Goal: Task Accomplishment & Management: Manage account settings

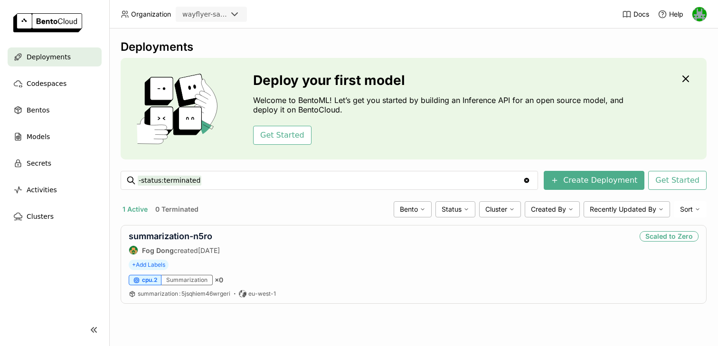
click at [234, 11] on icon at bounding box center [234, 14] width 11 height 11
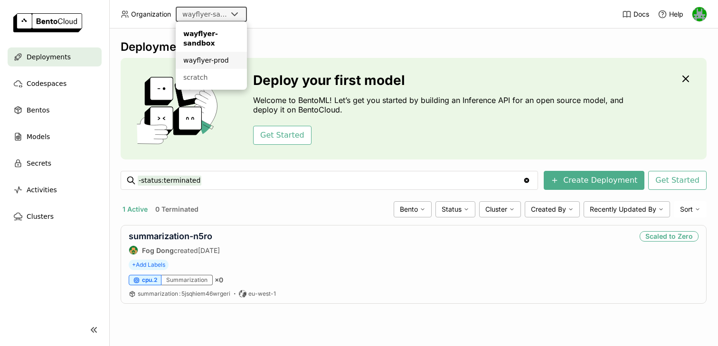
click at [216, 62] on div "wayflyer-prod" at bounding box center [211, 61] width 56 height 10
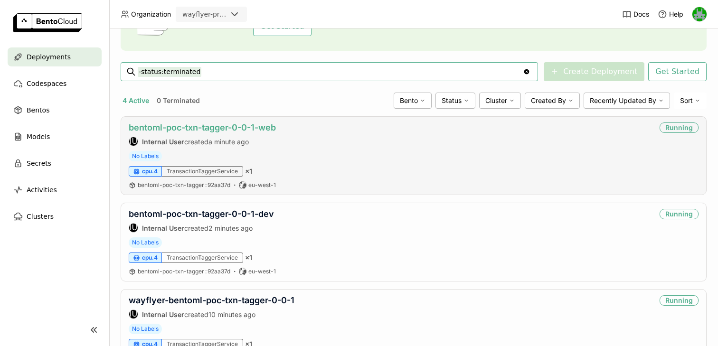
scroll to position [111, 0]
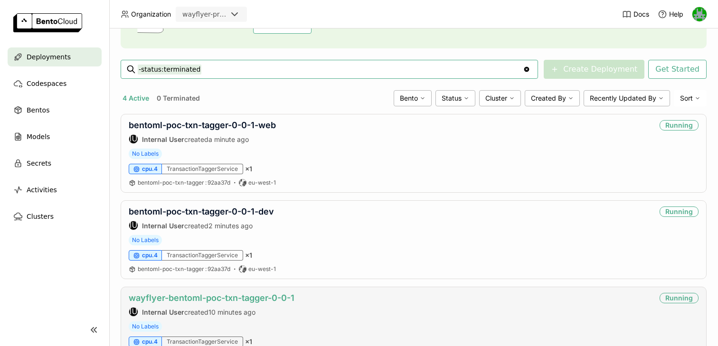
click at [213, 300] on link "wayflyer-bentoml-poc-txn-tagger-0-0-1" at bounding box center [212, 298] width 166 height 10
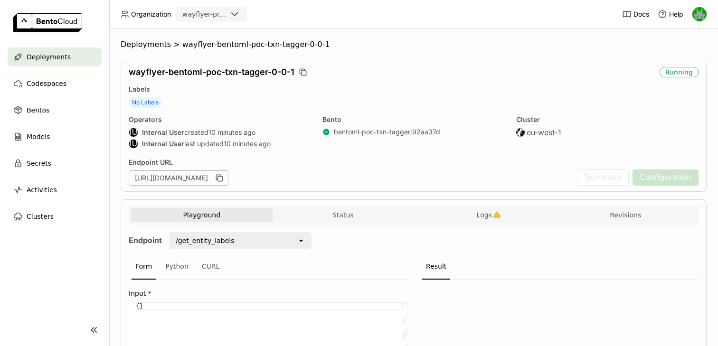
click at [68, 60] on div "Deployments" at bounding box center [55, 57] width 94 height 19
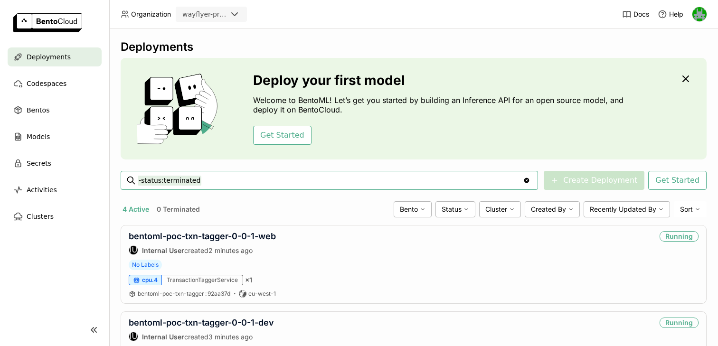
click at [694, 10] on img at bounding box center [700, 14] width 14 height 14
click at [570, 48] on div "Deployments" at bounding box center [414, 47] width 586 height 14
click at [702, 13] on img at bounding box center [700, 14] width 14 height 14
click at [675, 40] on span "Members" at bounding box center [682, 36] width 28 height 9
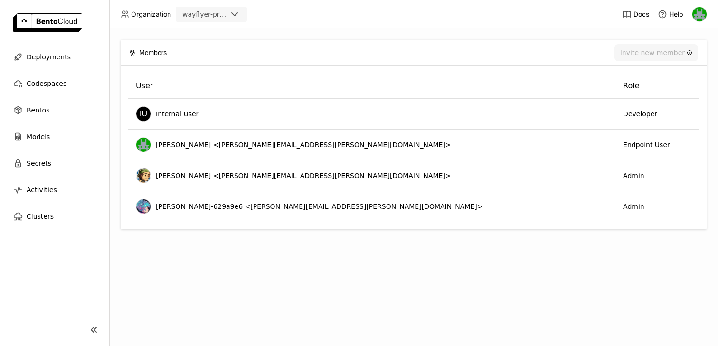
click at [474, 306] on div "Members Invite new member User Role IU Internal User Developer Sean Hickey <sea…" at bounding box center [413, 188] width 609 height 318
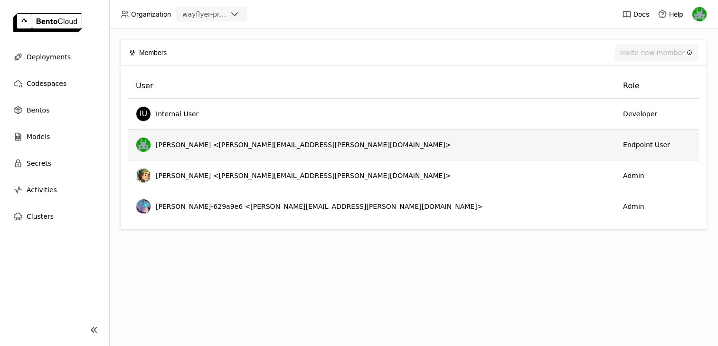
click at [145, 145] on img at bounding box center [143, 145] width 14 height 14
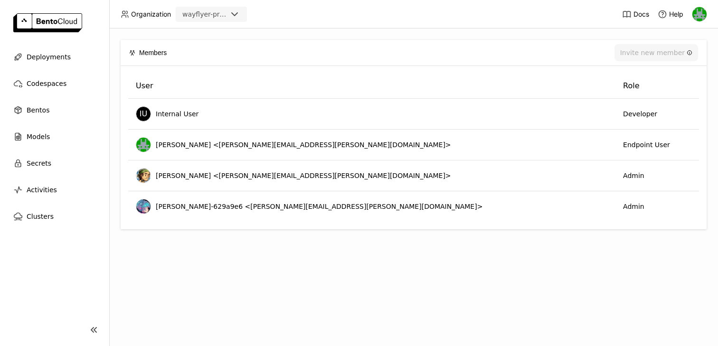
click at [703, 13] on img at bounding box center [700, 14] width 14 height 14
click at [669, 63] on span "Settings" at bounding box center [680, 63] width 24 height 9
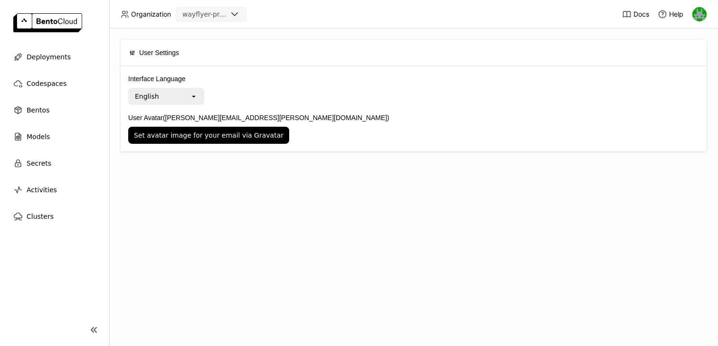
click at [270, 178] on div "User Settings Interface Language English open User Avatar (sean.hickey@wayflyer…" at bounding box center [413, 188] width 609 height 318
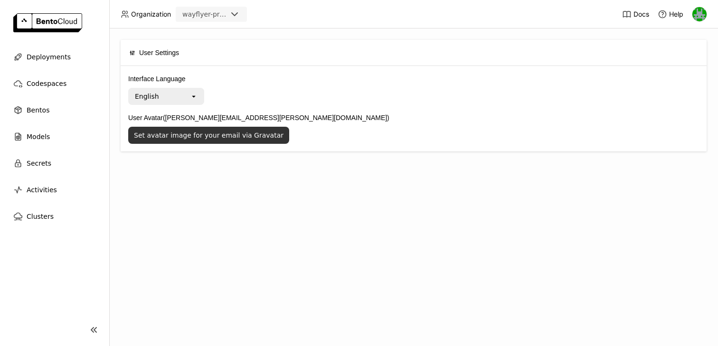
click at [209, 137] on button "Set avatar image for your email via Gravatar" at bounding box center [208, 135] width 161 height 17
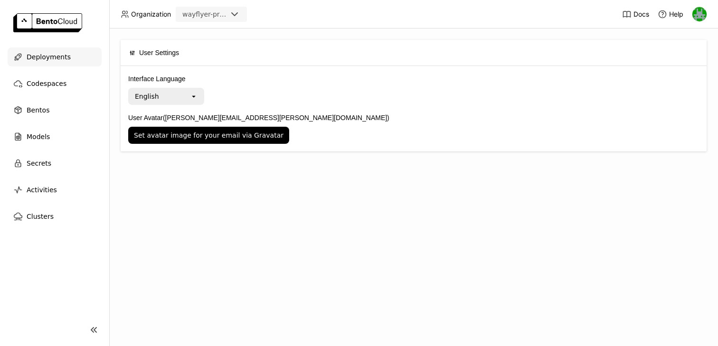
click at [37, 55] on span "Deployments" at bounding box center [49, 56] width 44 height 11
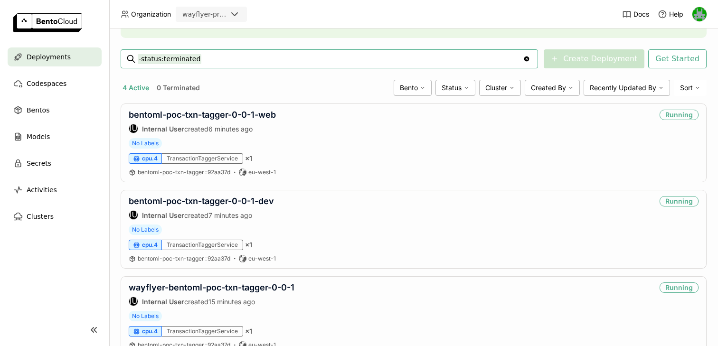
scroll to position [138, 0]
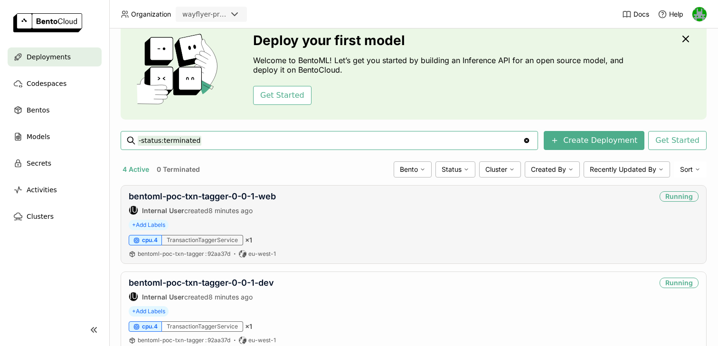
scroll to position [63, 0]
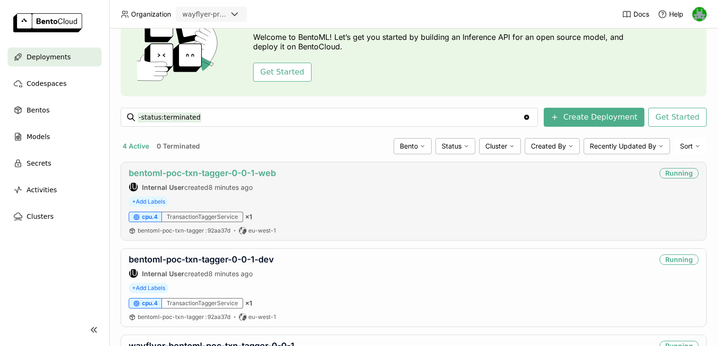
click at [242, 176] on link "bentoml-poc-txn-tagger-0-0-1-web" at bounding box center [202, 173] width 147 height 10
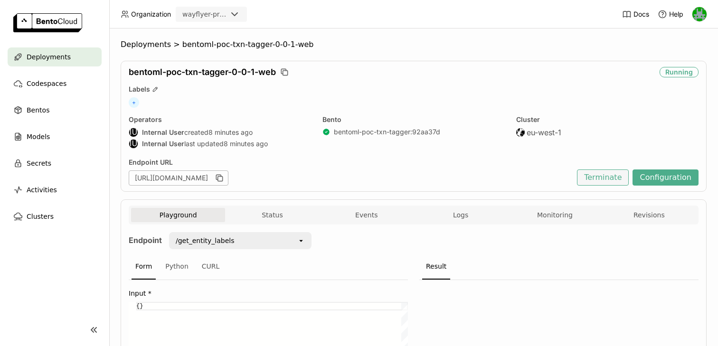
click at [604, 173] on button "Terminate" at bounding box center [603, 178] width 52 height 16
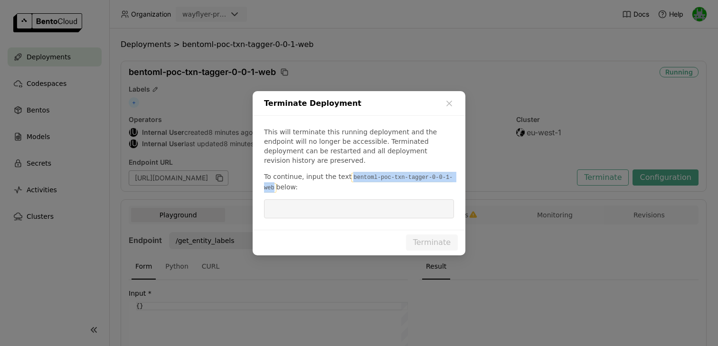
drag, startPoint x: 348, startPoint y: 172, endPoint x: 273, endPoint y: 182, distance: 75.6
click at [273, 182] on code "bentoml-poc-txn-tagger-0-0-1-web" at bounding box center [358, 183] width 189 height 20
copy code "bentoml-poc-txn-tagger-0-0-1-web"
click at [342, 200] on input "dialog" at bounding box center [359, 209] width 179 height 18
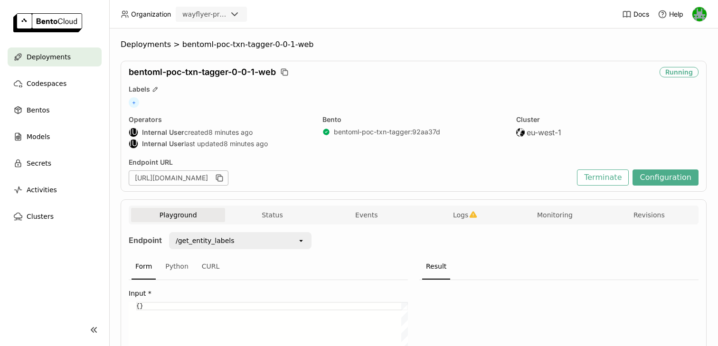
click at [538, 142] on div "Terminate Deployment This will terminate this running deployment and the endpoi…" at bounding box center [359, 173] width 718 height 346
click at [458, 214] on span "Logs" at bounding box center [460, 215] width 15 height 9
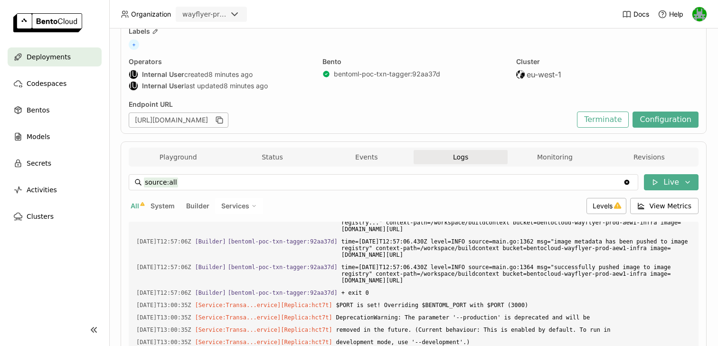
scroll to position [62, 0]
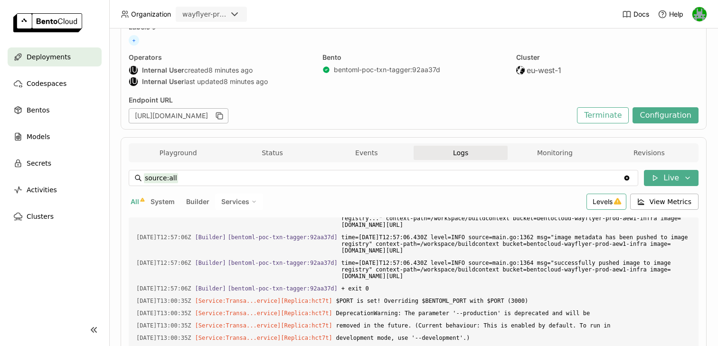
click at [604, 201] on span "Levels" at bounding box center [603, 202] width 20 height 8
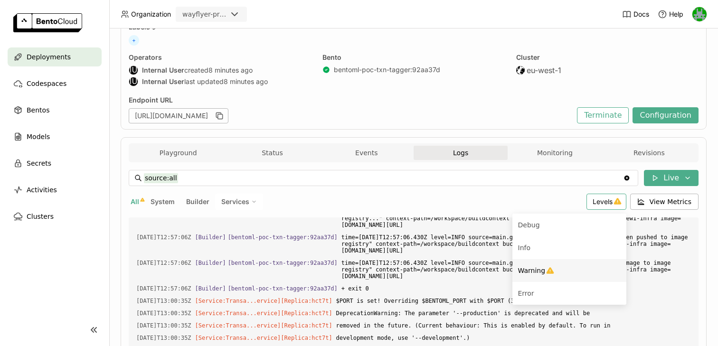
click at [542, 269] on span "Warning" at bounding box center [532, 271] width 28 height 8
type input "source:all level:warning"
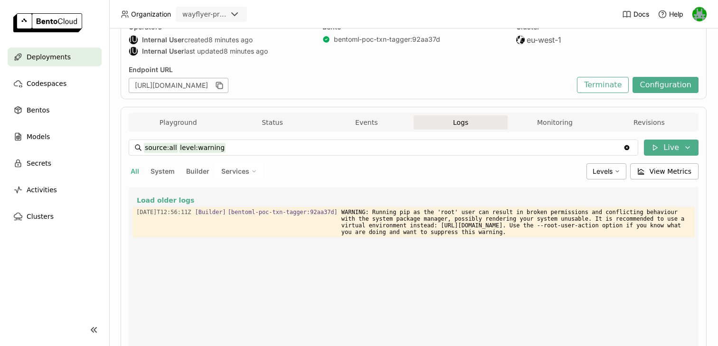
scroll to position [65, 0]
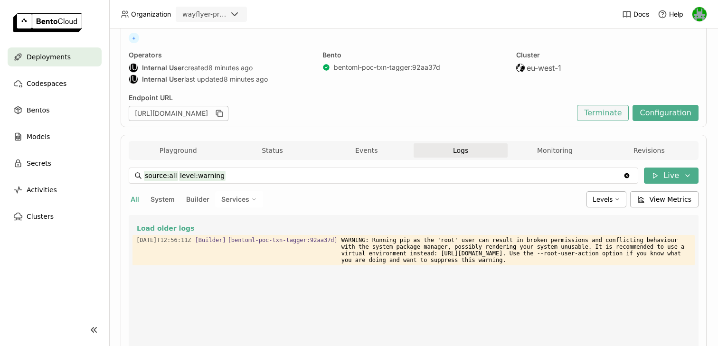
click at [607, 115] on button "Terminate" at bounding box center [603, 113] width 52 height 16
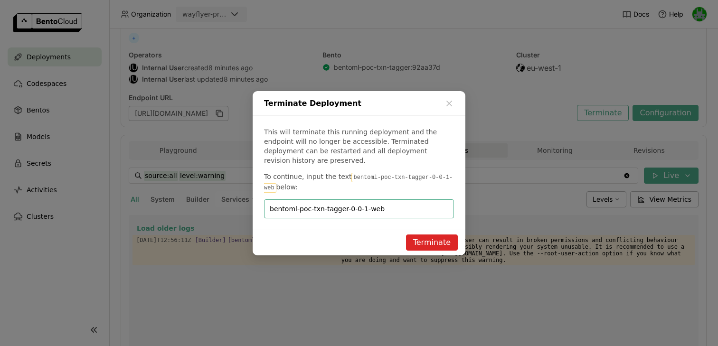
type input "bentoml-poc-txn-tagger-0-0-1-web"
click at [427, 238] on button "Terminate" at bounding box center [432, 243] width 52 height 16
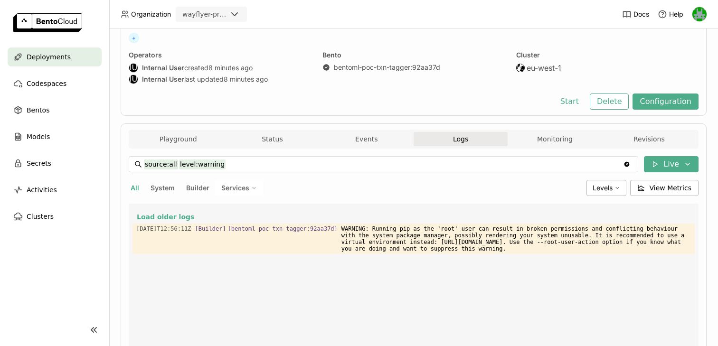
scroll to position [0, 0]
click at [622, 101] on button "Delete" at bounding box center [609, 102] width 39 height 16
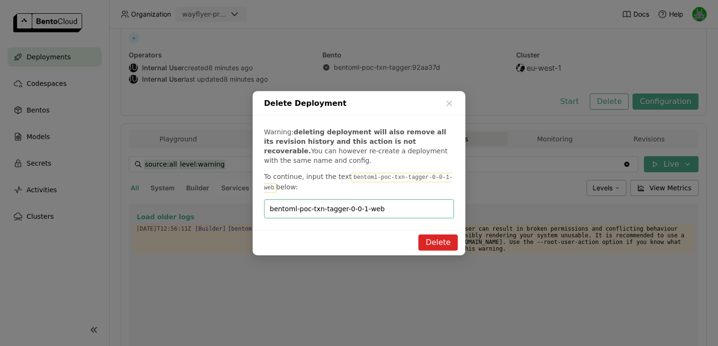
type input "bentoml-poc-txn-tagger-0-0-1-web"
click at [429, 243] on button "Delete" at bounding box center [438, 243] width 39 height 16
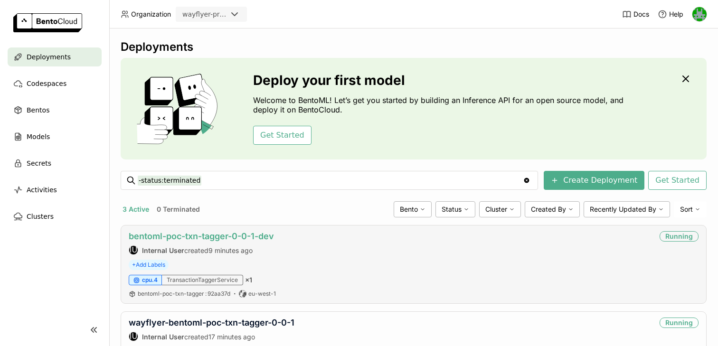
click at [216, 241] on link "bentoml-poc-txn-tagger-0-0-1-dev" at bounding box center [201, 236] width 145 height 10
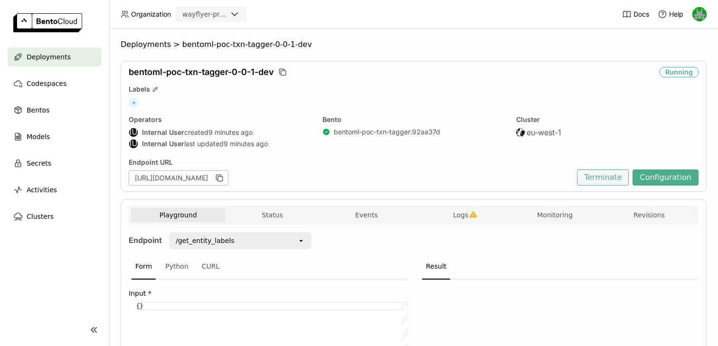
click at [595, 181] on button "Terminate" at bounding box center [603, 178] width 52 height 16
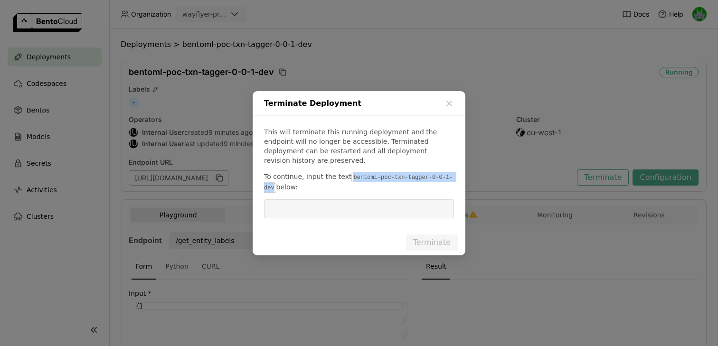
drag, startPoint x: 349, startPoint y: 171, endPoint x: 274, endPoint y: 180, distance: 75.6
click at [274, 180] on code "bentoml-poc-txn-tagger-0-0-1-dev" at bounding box center [358, 183] width 189 height 20
copy code "bentoml-poc-txn-tagger-0-0-1-dev"
click at [289, 206] on input "dialog" at bounding box center [359, 209] width 179 height 18
paste input "bentoml-poc-txn-tagger-0-0-1-dev"
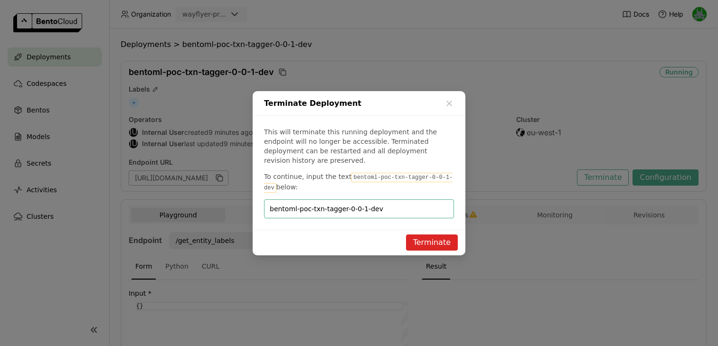
type input "bentoml-poc-txn-tagger-0-0-1-dev"
click at [425, 240] on button "Terminate" at bounding box center [432, 243] width 52 height 16
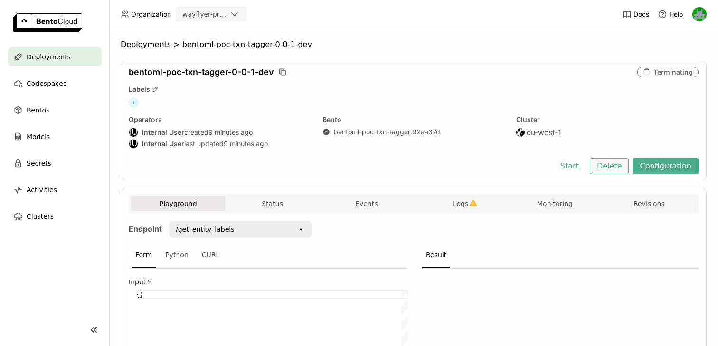
click at [613, 169] on button "Delete" at bounding box center [609, 166] width 39 height 16
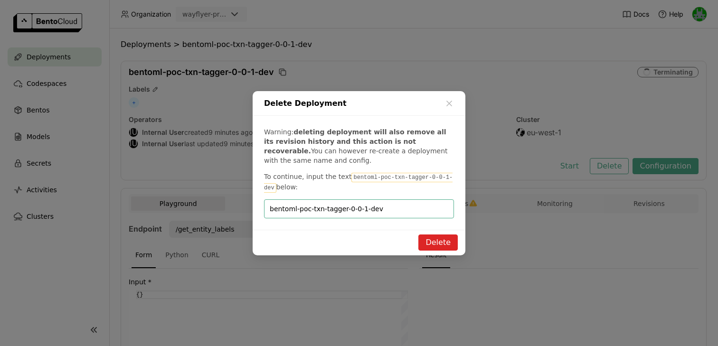
type input "bentoml-poc-txn-tagger-0-0-1-dev"
click at [431, 240] on button "Delete" at bounding box center [438, 243] width 39 height 16
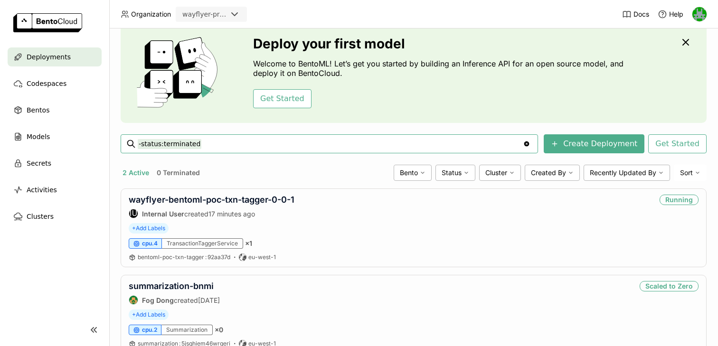
scroll to position [38, 0]
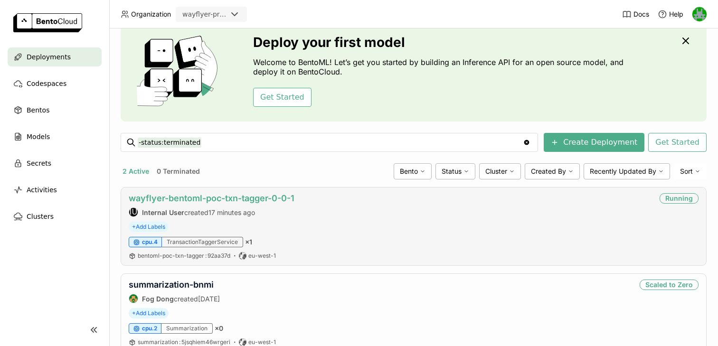
click at [230, 195] on link "wayflyer-bentoml-poc-txn-tagger-0-0-1" at bounding box center [212, 198] width 166 height 10
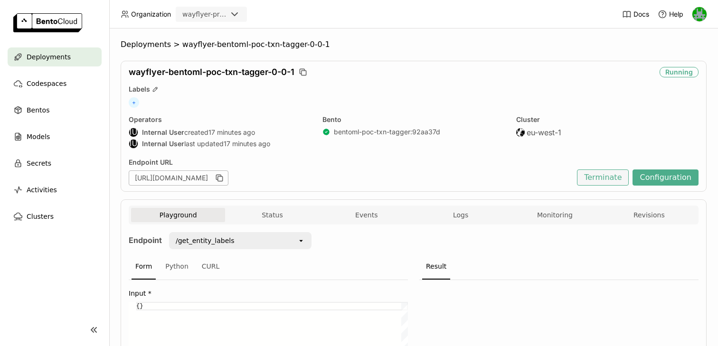
click at [608, 181] on button "Terminate" at bounding box center [603, 178] width 52 height 16
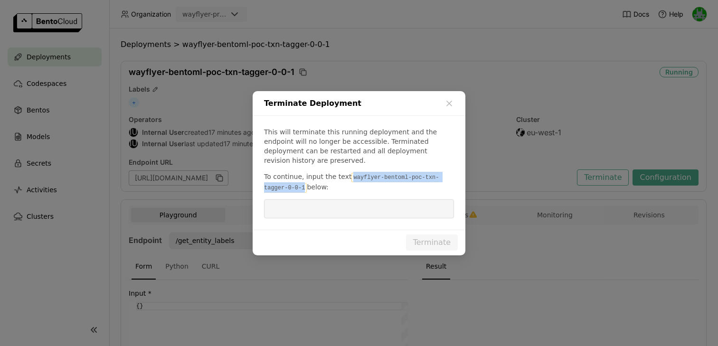
drag, startPoint x: 348, startPoint y: 171, endPoint x: 306, endPoint y: 182, distance: 43.7
click at [306, 182] on code "wayflyer-bentoml-poc-txn-tagger-0-0-1" at bounding box center [351, 183] width 175 height 20
copy code "wayflyer-bentoml-poc-txn-tagger-0-0-1"
click at [310, 200] on input "dialog" at bounding box center [359, 209] width 179 height 18
paste input "wayflyer-bentoml-poc-txn-tagger-0-0-1"
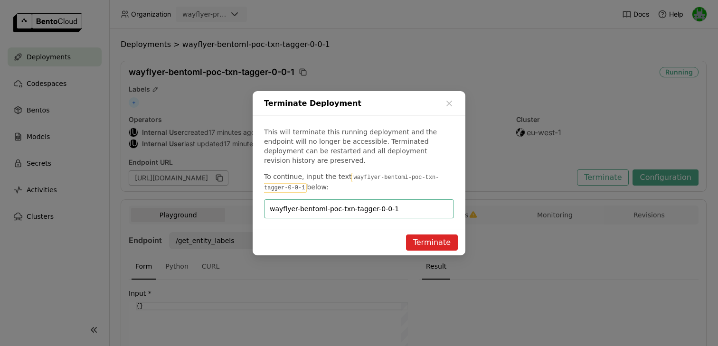
type input "wayflyer-bentoml-poc-txn-tagger-0-0-1"
click at [423, 236] on button "Terminate" at bounding box center [432, 243] width 52 height 16
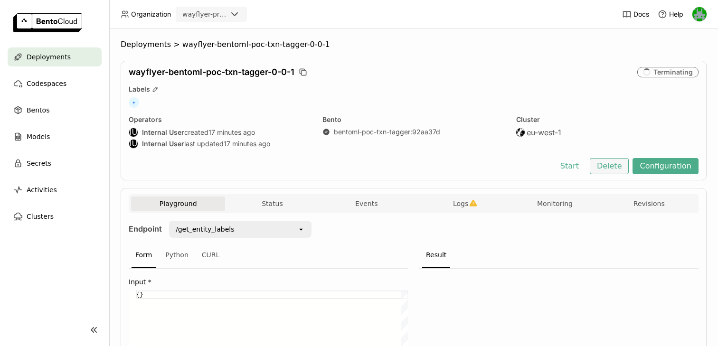
click at [619, 170] on button "Delete" at bounding box center [609, 166] width 39 height 16
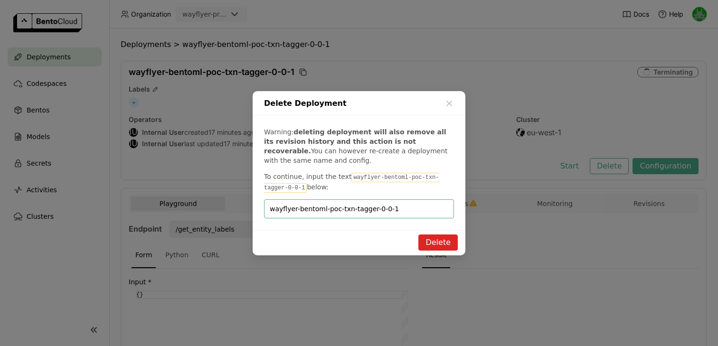
type input "wayflyer-bentoml-poc-txn-tagger-0-0-1"
click at [435, 238] on button "Delete" at bounding box center [438, 243] width 39 height 16
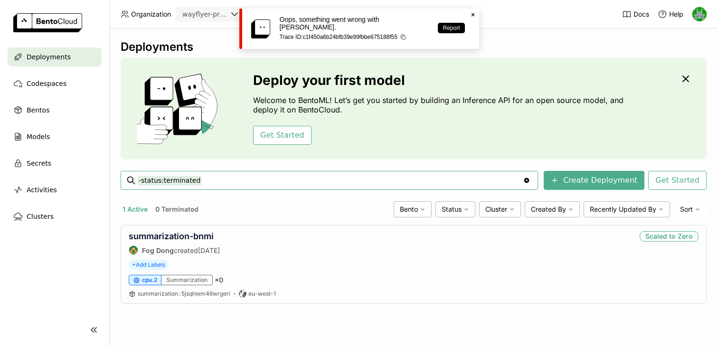
click at [83, 262] on nav "Deployments Codespaces Bentos Models Secrets Activities Clusters" at bounding box center [54, 175] width 109 height 255
click at [54, 86] on span "Codespaces" at bounding box center [47, 83] width 40 height 11
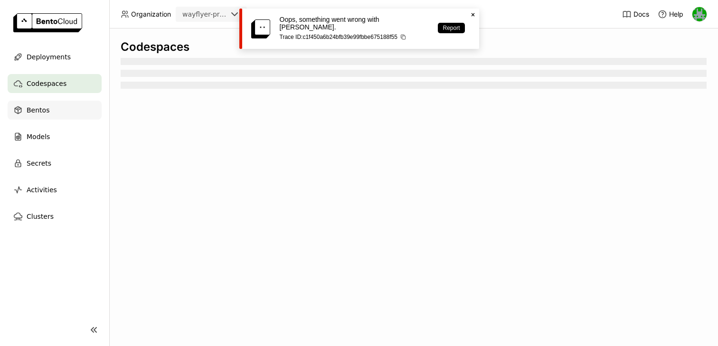
click at [40, 109] on span "Bentos" at bounding box center [38, 110] width 23 height 11
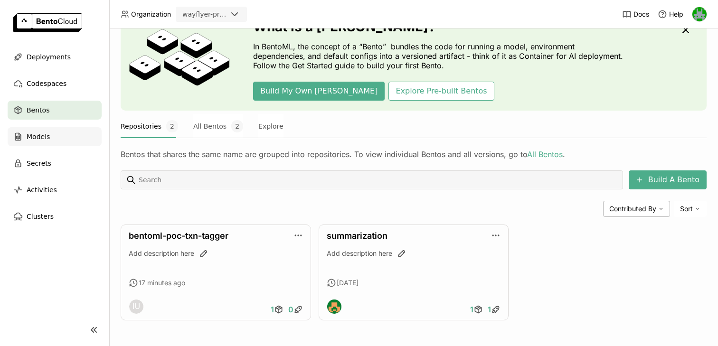
click at [41, 139] on span "Models" at bounding box center [38, 136] width 23 height 11
